Goal: Information Seeking & Learning: Learn about a topic

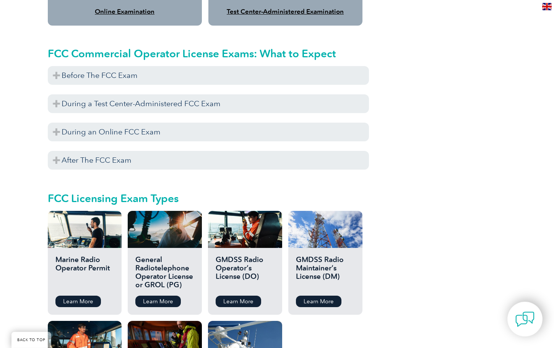
scroll to position [819, 0]
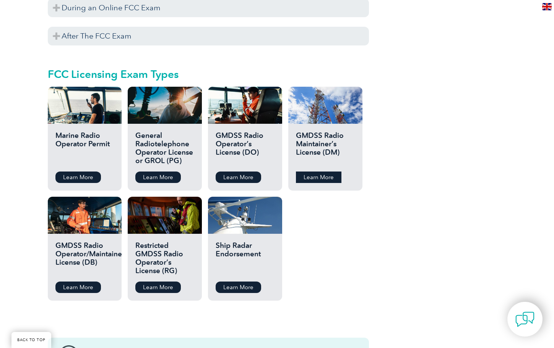
click at [315, 172] on link "Learn More" at bounding box center [318, 177] width 45 height 11
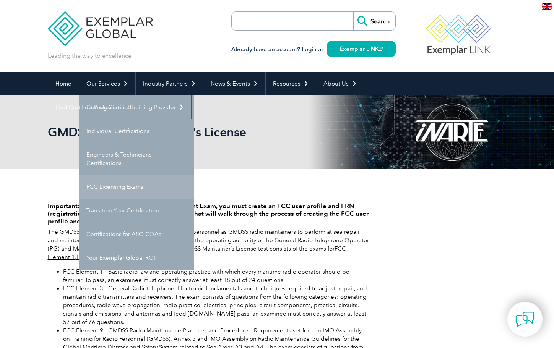
click at [121, 187] on link "FCC Licensing Exams" at bounding box center [136, 187] width 115 height 24
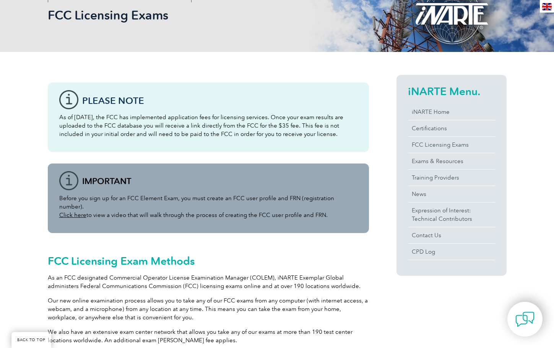
scroll to position [273, 0]
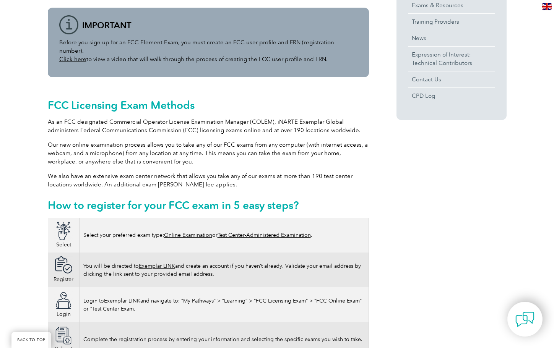
click at [203, 232] on link "Online Examination" at bounding box center [188, 235] width 48 height 6
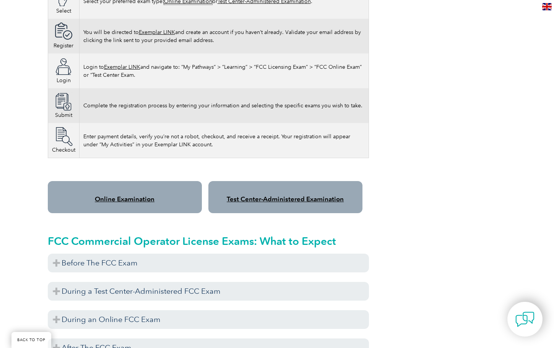
scroll to position [546, 0]
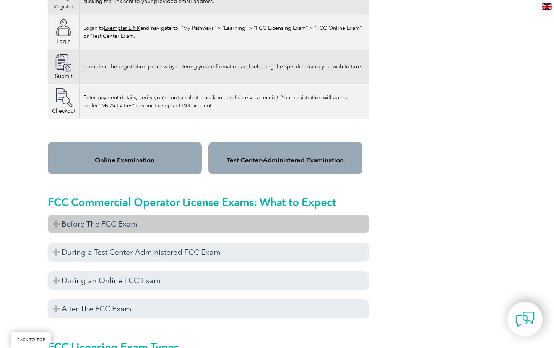
click at [95, 218] on h3 "Before The FCC Exam" at bounding box center [208, 224] width 321 height 19
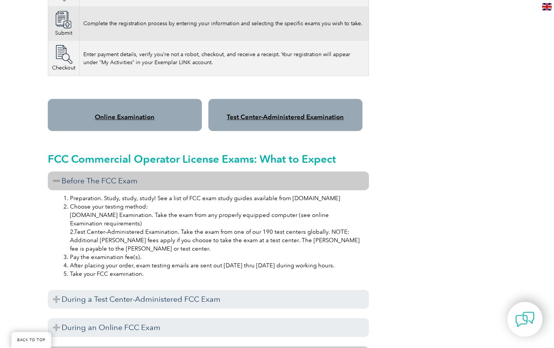
scroll to position [702, 0]
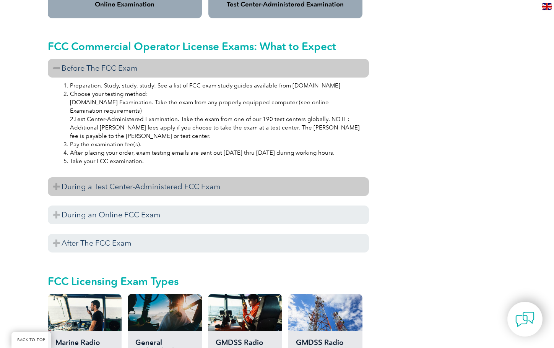
click at [144, 177] on h3 "During a Test Center-Administered FCC Exam" at bounding box center [208, 186] width 321 height 19
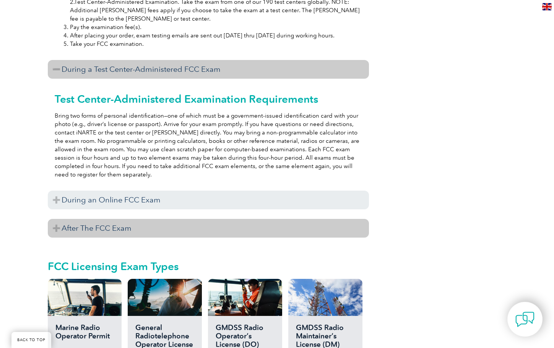
scroll to position [858, 0]
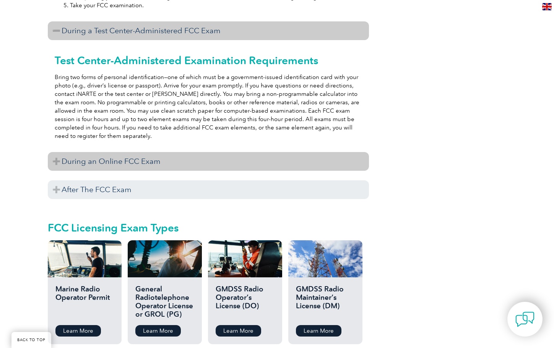
click at [149, 158] on h3 "During an Online FCC Exam" at bounding box center [208, 161] width 321 height 19
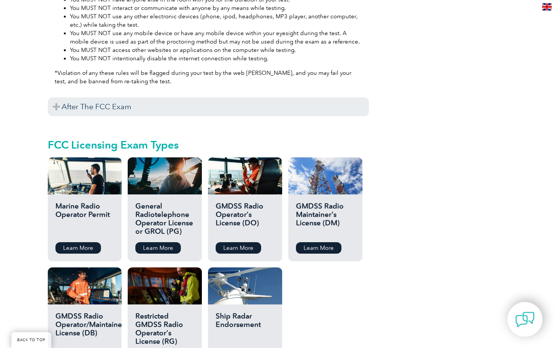
scroll to position [1187, 0]
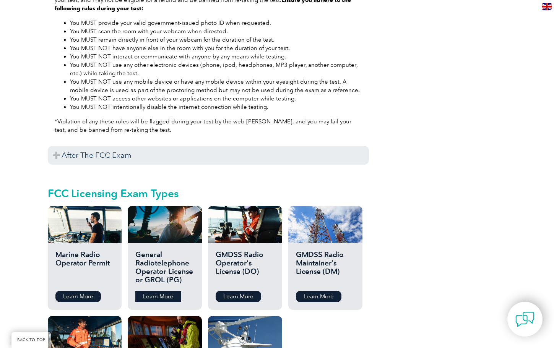
click at [165, 291] on link "Learn More" at bounding box center [157, 296] width 45 height 11
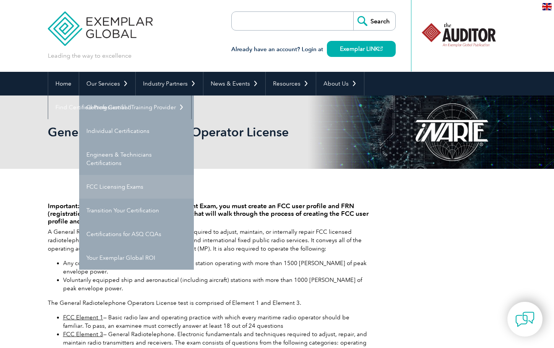
click at [132, 187] on link "FCC Licensing Exams" at bounding box center [136, 187] width 115 height 24
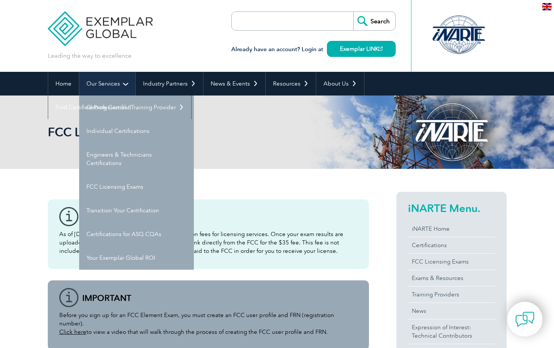
click at [101, 89] on link "Our Services" at bounding box center [107, 84] width 56 height 24
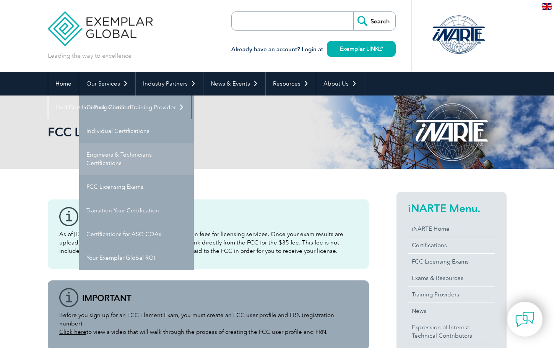
click at [112, 156] on link "Engineers & Technicians Certifications" at bounding box center [136, 159] width 115 height 32
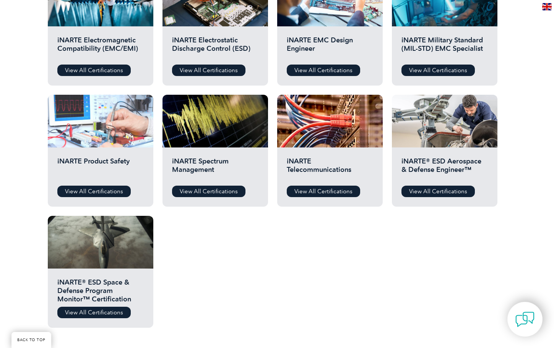
scroll to position [351, 0]
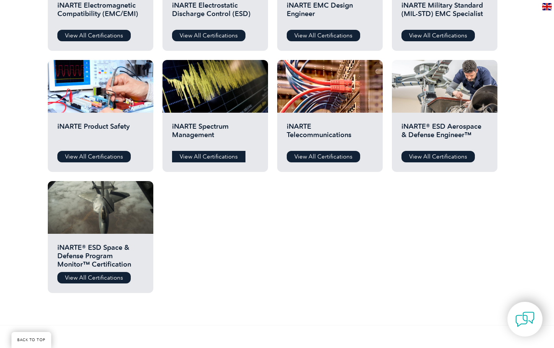
click at [217, 156] on link "View All Certifications" at bounding box center [208, 156] width 73 height 11
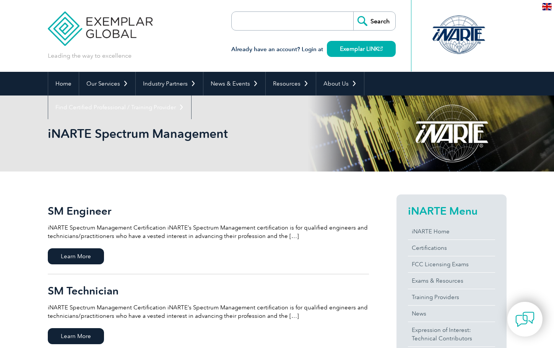
scroll to position [78, 0]
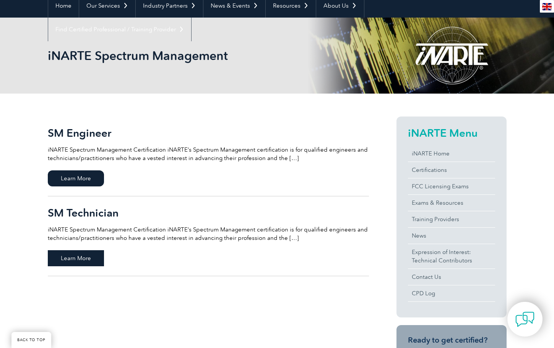
click at [92, 258] on span "Learn More" at bounding box center [76, 258] width 56 height 16
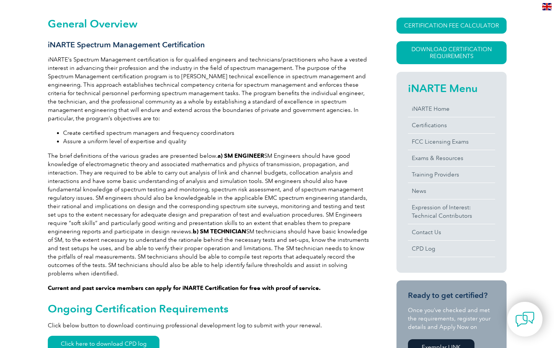
scroll to position [195, 0]
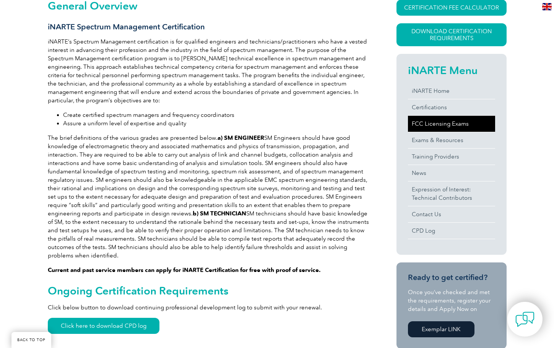
click at [443, 126] on link "FCC Licensing Exams" at bounding box center [451, 124] width 87 height 16
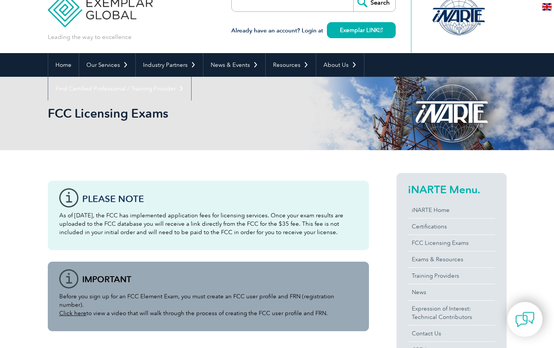
scroll to position [39, 0]
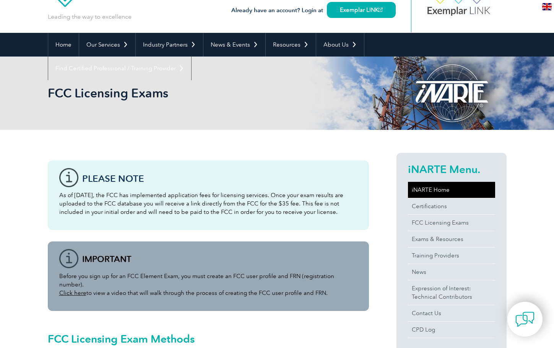
click at [430, 186] on link "iNARTE Home" at bounding box center [451, 190] width 87 height 16
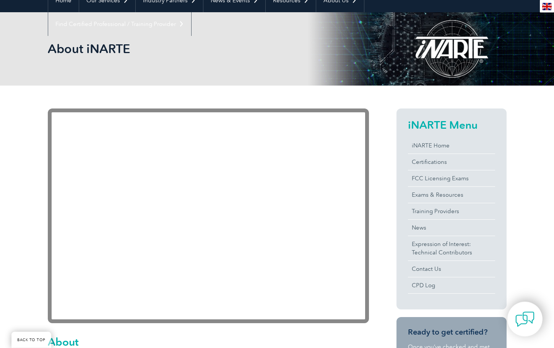
scroll to position [117, 0]
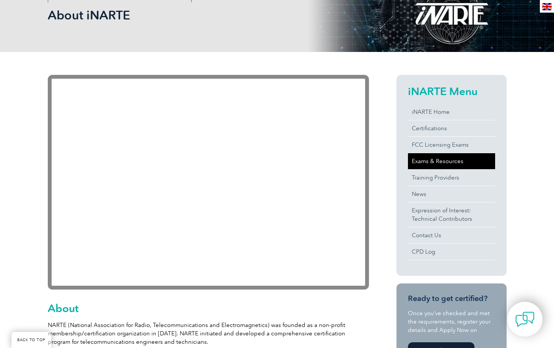
click at [446, 160] on link "Exams & Resources" at bounding box center [451, 161] width 87 height 16
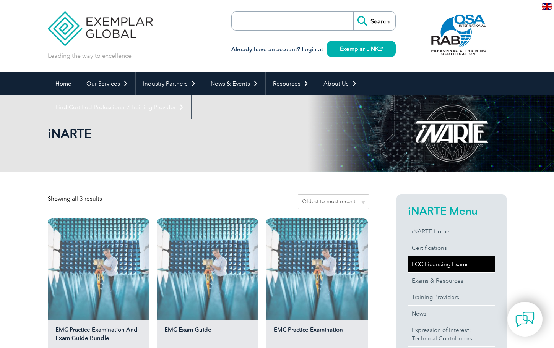
click at [438, 266] on link "FCC Licensing Exams" at bounding box center [451, 264] width 87 height 16
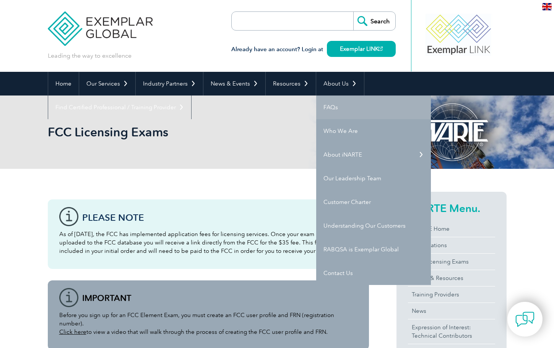
click at [329, 108] on link "FAQs" at bounding box center [373, 108] width 115 height 24
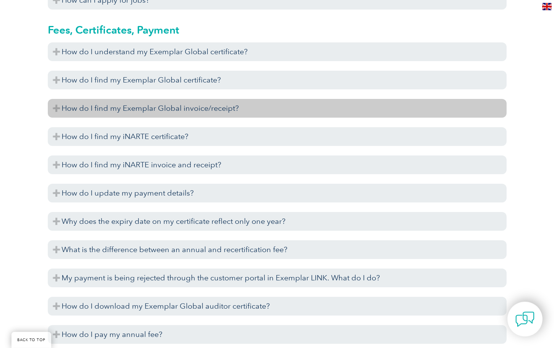
scroll to position [1833, 0]
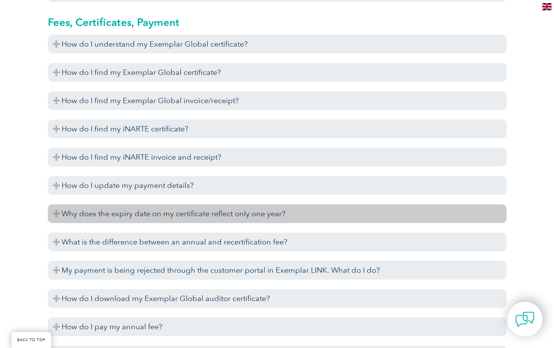
click at [54, 217] on h3 "Why does the expiry date on my certificate reflect only one year?" at bounding box center [277, 214] width 459 height 19
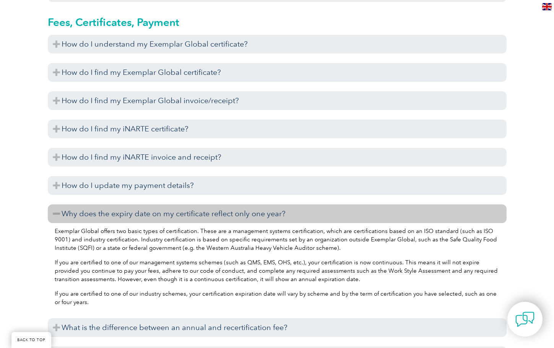
click at [54, 217] on h3 "Why does the expiry date on my certificate reflect only one year?" at bounding box center [277, 214] width 459 height 19
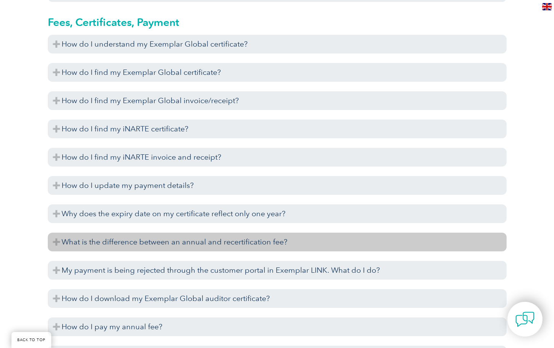
click at [62, 245] on h3 "What is the difference between an annual and recertification fee?" at bounding box center [277, 242] width 459 height 19
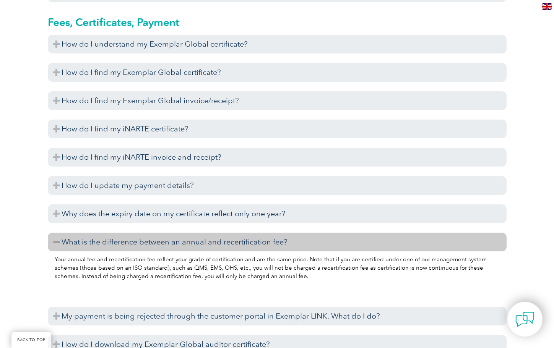
click at [62, 245] on h3 "What is the difference between an annual and recertification fee?" at bounding box center [277, 242] width 459 height 19
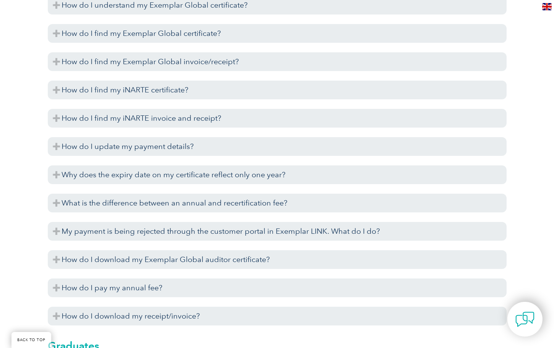
scroll to position [1989, 0]
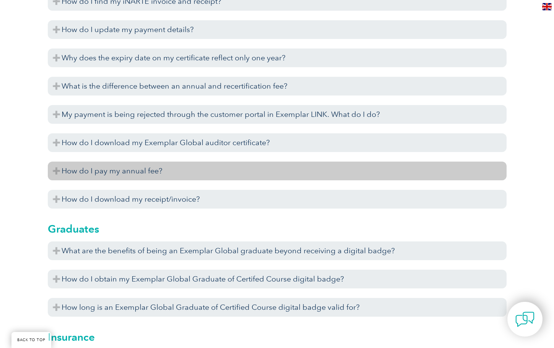
click at [55, 174] on h3 "How do I pay my annual fee?" at bounding box center [277, 171] width 459 height 19
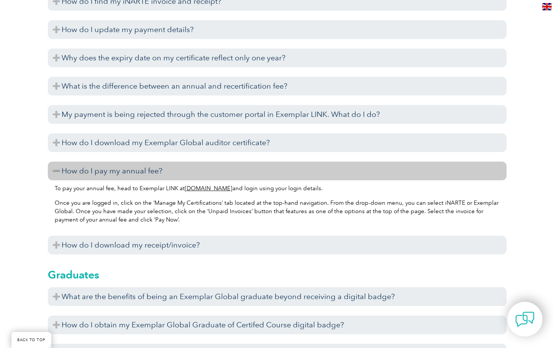
click at [55, 174] on h3 "How do I pay my annual fee?" at bounding box center [277, 171] width 459 height 19
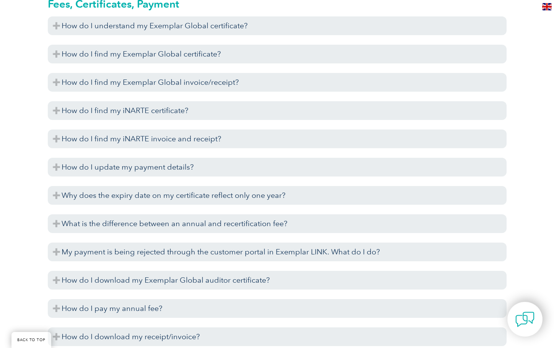
scroll to position [1833, 0]
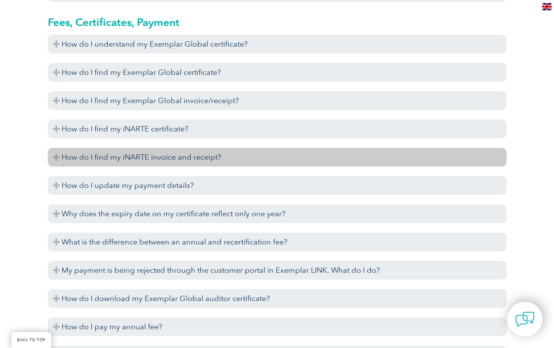
click at [60, 159] on h3 "How do I find my iNARTE invoice and receipt?" at bounding box center [277, 157] width 459 height 19
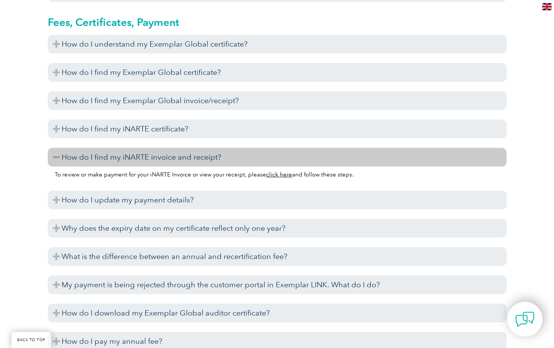
click at [60, 159] on h3 "How do I find my iNARTE invoice and receipt?" at bounding box center [277, 157] width 459 height 19
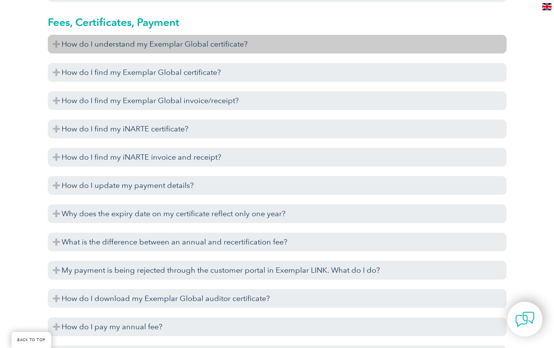
click at [69, 46] on h3 "How do I understand my Exemplar Global certificate?" at bounding box center [277, 44] width 459 height 19
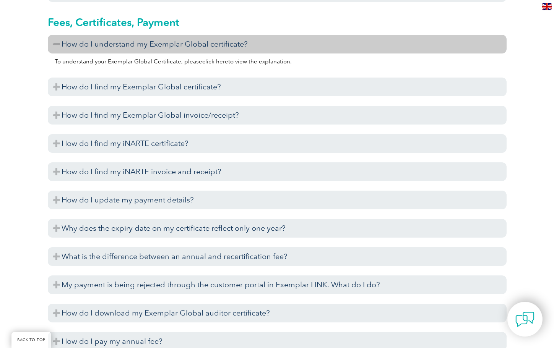
click at [70, 44] on h3 "How do I understand my Exemplar Global certificate?" at bounding box center [277, 44] width 459 height 19
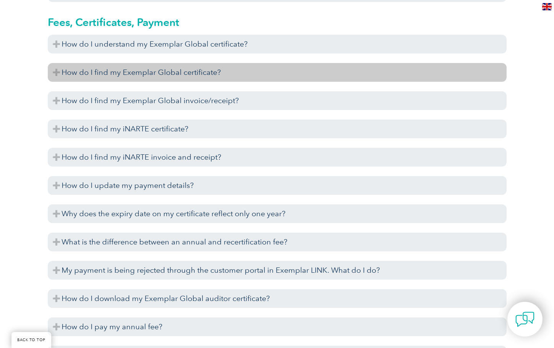
click at [61, 70] on h3 "How do I find my Exemplar Global certificate?" at bounding box center [277, 72] width 459 height 19
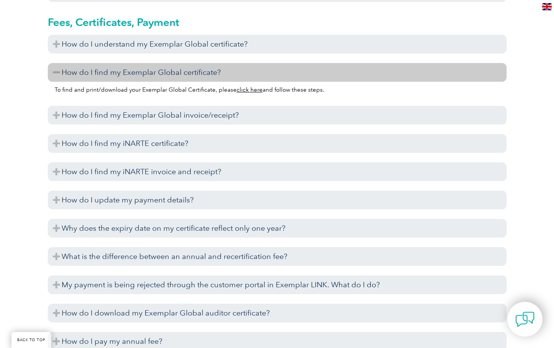
click at [61, 70] on h3 "How do I find my Exemplar Global certificate?" at bounding box center [277, 72] width 459 height 19
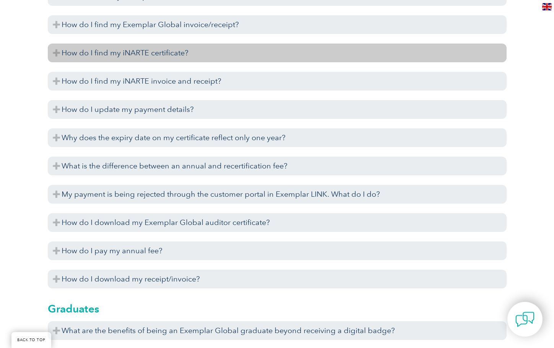
scroll to position [2028, 0]
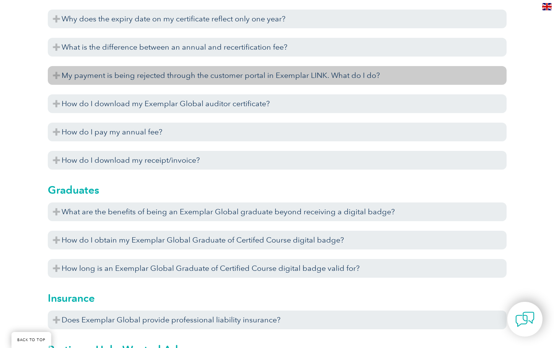
click at [80, 78] on h3 "My payment is being rejected through the customer portal in Exemplar LINK. What…" at bounding box center [277, 75] width 459 height 19
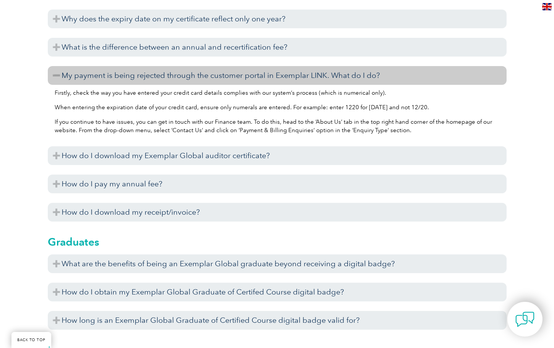
click at [80, 78] on h3 "My payment is being rejected through the customer portal in Exemplar LINK. What…" at bounding box center [277, 75] width 459 height 19
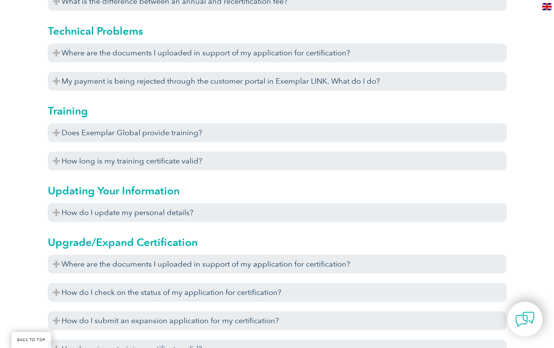
scroll to position [2690, 0]
